Goal: Task Accomplishment & Management: Use online tool/utility

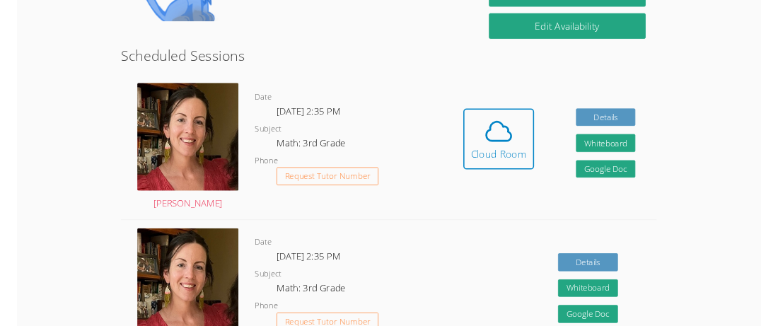
scroll to position [346, 0]
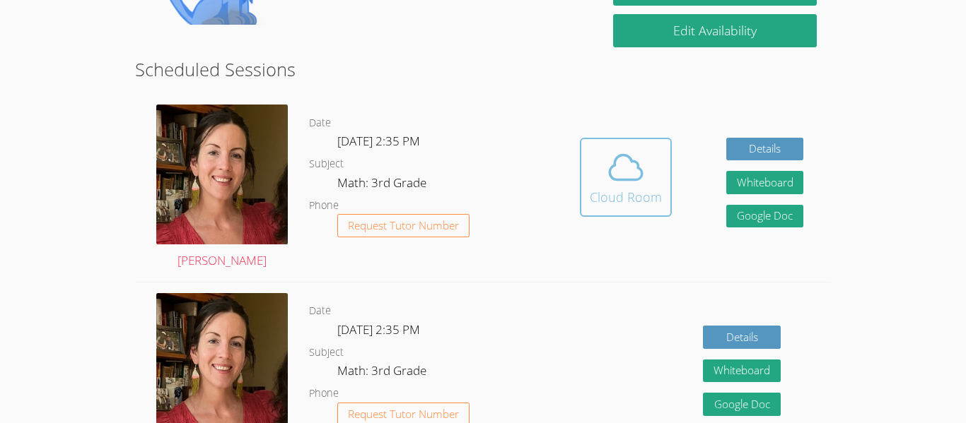
click at [622, 192] on div "Cloud Room" at bounding box center [626, 197] width 72 height 20
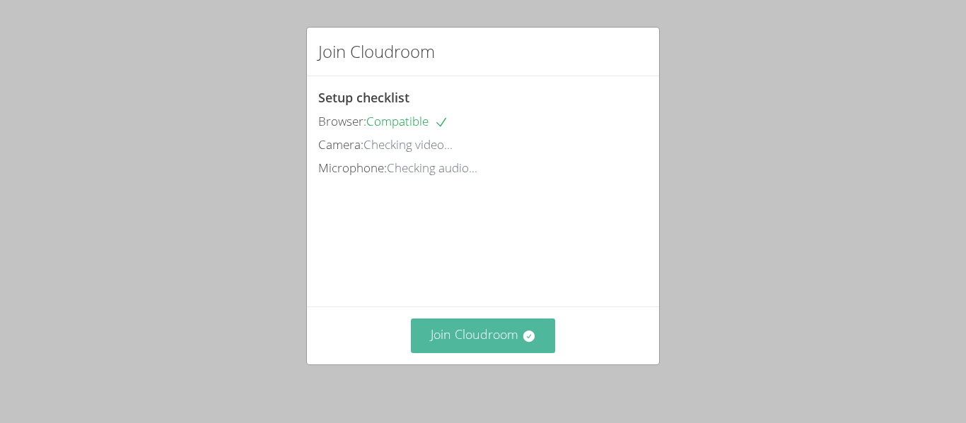
click at [518, 327] on button "Join Cloudroom" at bounding box center [483, 336] width 145 height 35
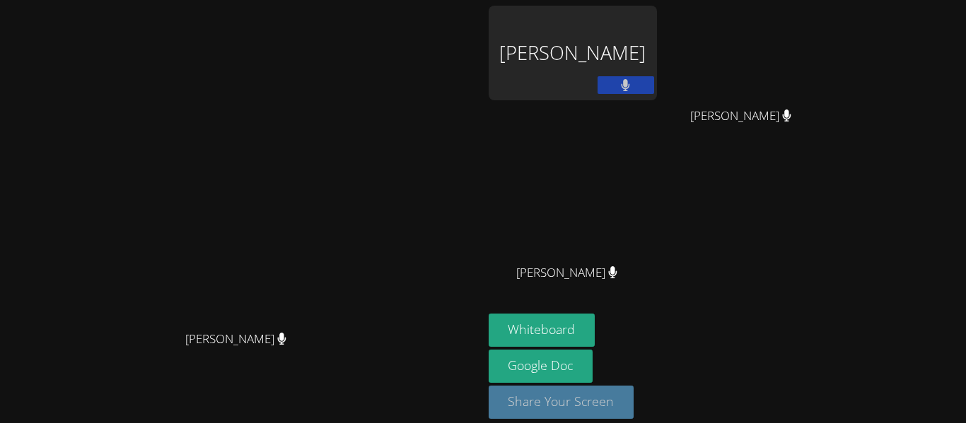
click at [634, 411] on button "Share Your Screen" at bounding box center [562, 402] width 146 height 33
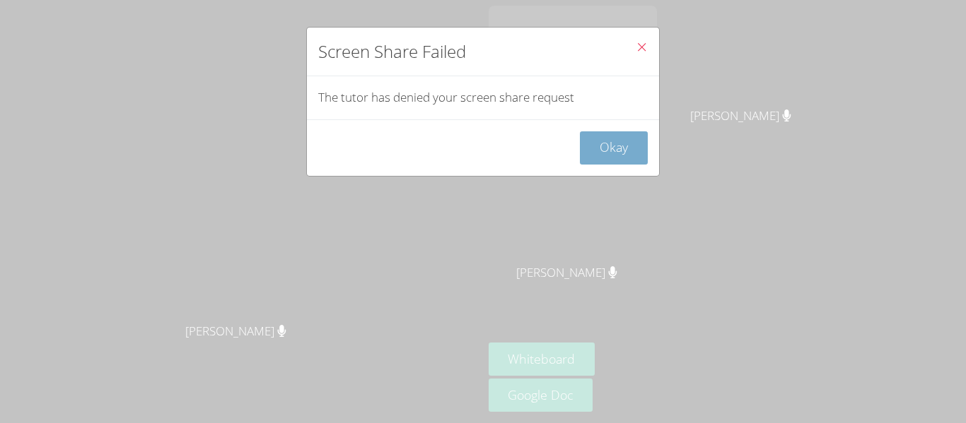
click at [621, 141] on button "Okay" at bounding box center [614, 147] width 68 height 33
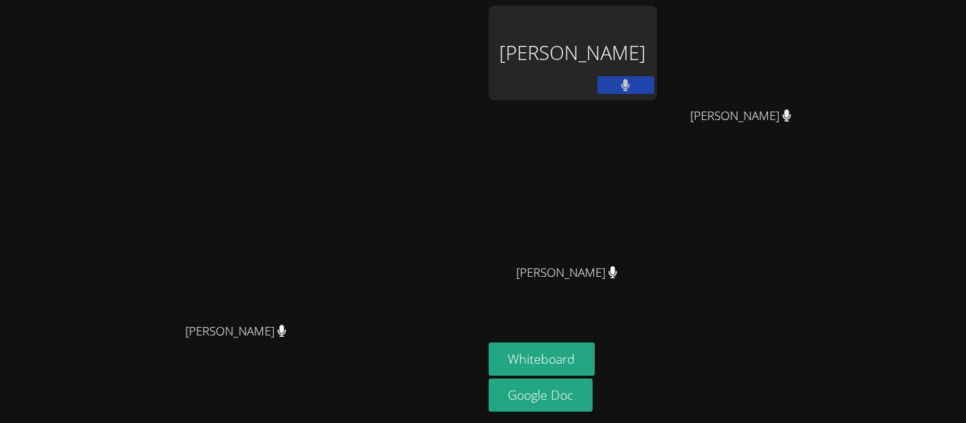
click at [654, 90] on button at bounding box center [625, 85] width 57 height 18
click at [654, 80] on button at bounding box center [625, 85] width 57 height 18
click at [595, 362] on button "Whiteboard" at bounding box center [542, 359] width 107 height 33
click at [831, 240] on div "NELLIE AGUILAR VIVIANA SANCHEZ VIVIANA SANCHEZ Alanii Natividad Alanii Natividad" at bounding box center [660, 160] width 342 height 308
click at [593, 394] on link "Google Doc" at bounding box center [541, 395] width 105 height 33
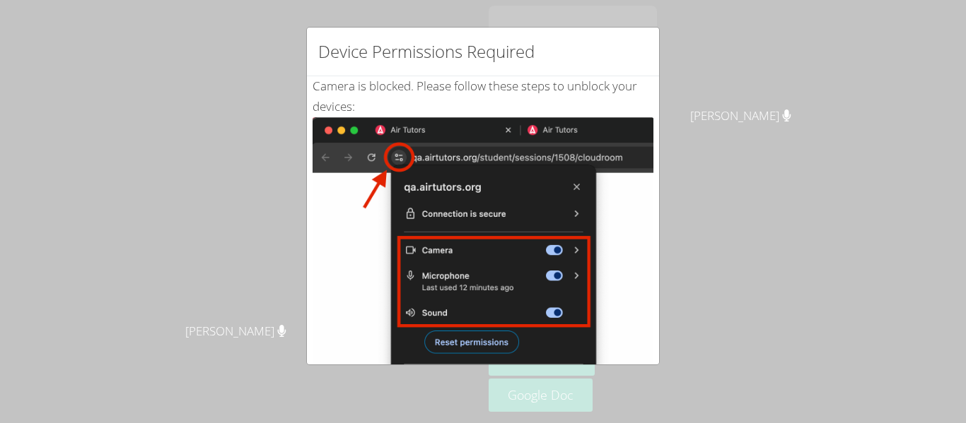
click at [862, 314] on div "Device Permissions Required Camera is blocked . Please follow these steps to un…" at bounding box center [483, 211] width 966 height 423
click at [856, 324] on div "Device Permissions Required Camera is blocked . Please follow these steps to un…" at bounding box center [483, 211] width 966 height 423
click at [697, 298] on div "Device Permissions Required Camera is blocked . Please follow these steps to un…" at bounding box center [483, 211] width 966 height 423
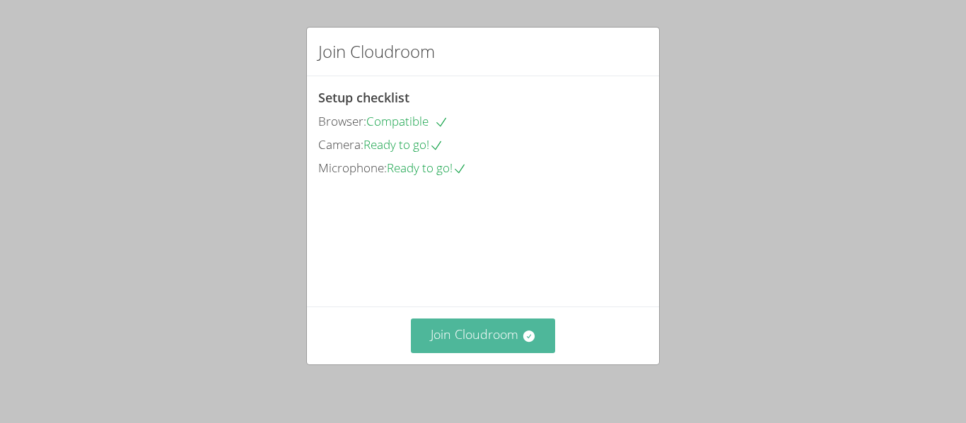
click at [539, 340] on button "Join Cloudroom" at bounding box center [483, 336] width 145 height 35
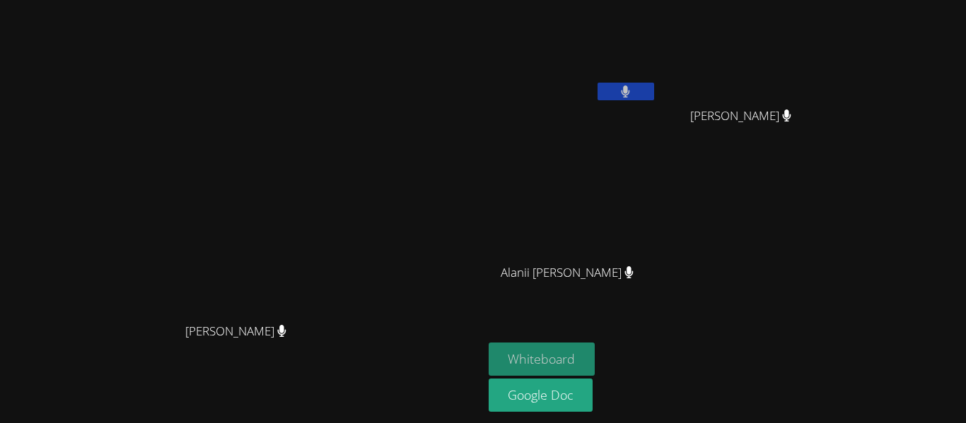
click at [595, 355] on button "Whiteboard" at bounding box center [542, 359] width 107 height 33
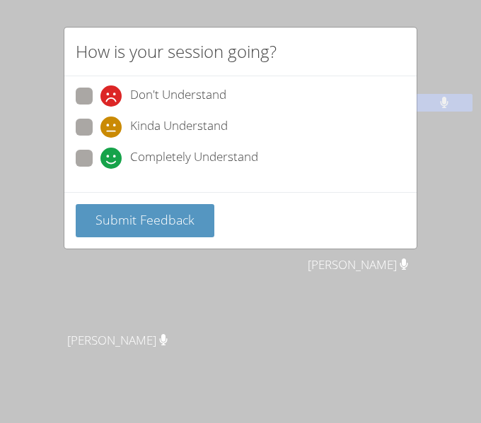
drag, startPoint x: 34, startPoint y: 74, endPoint x: 3, endPoint y: 49, distance: 39.7
click at [2, 49] on div "How is your session going? Don't Understand Kinda Understand Completely Underst…" at bounding box center [240, 211] width 481 height 423
click at [135, 279] on div "How is your session going? Don't Understand Kinda Understand Completely Underst…" at bounding box center [240, 211] width 481 height 423
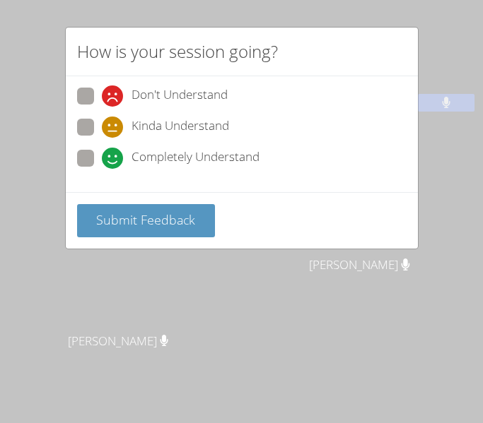
click at [111, 39] on h2 "How is your session going?" at bounding box center [177, 51] width 201 height 25
